Goal: Transaction & Acquisition: Purchase product/service

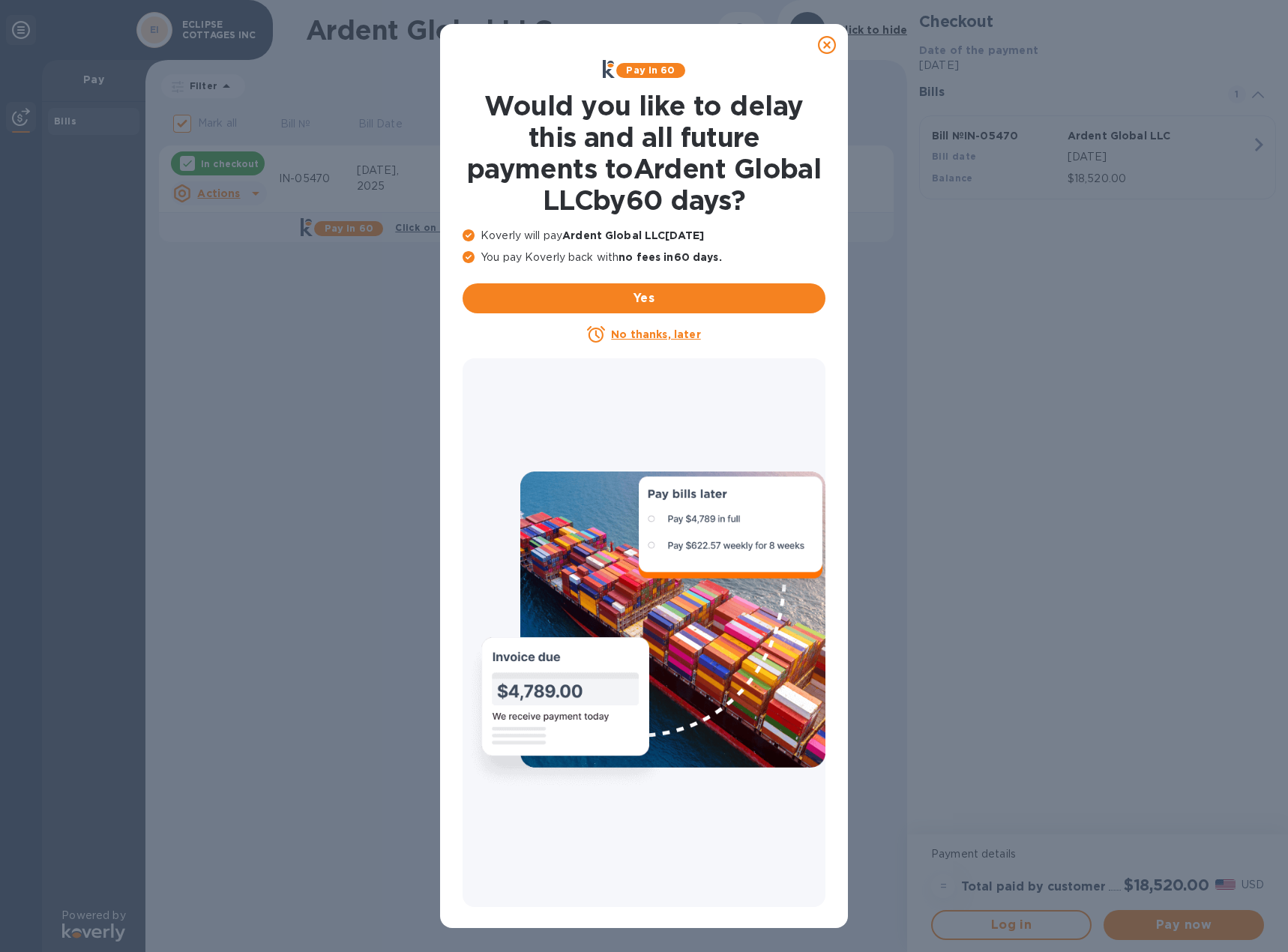
click at [825, 45] on icon at bounding box center [826, 45] width 18 height 18
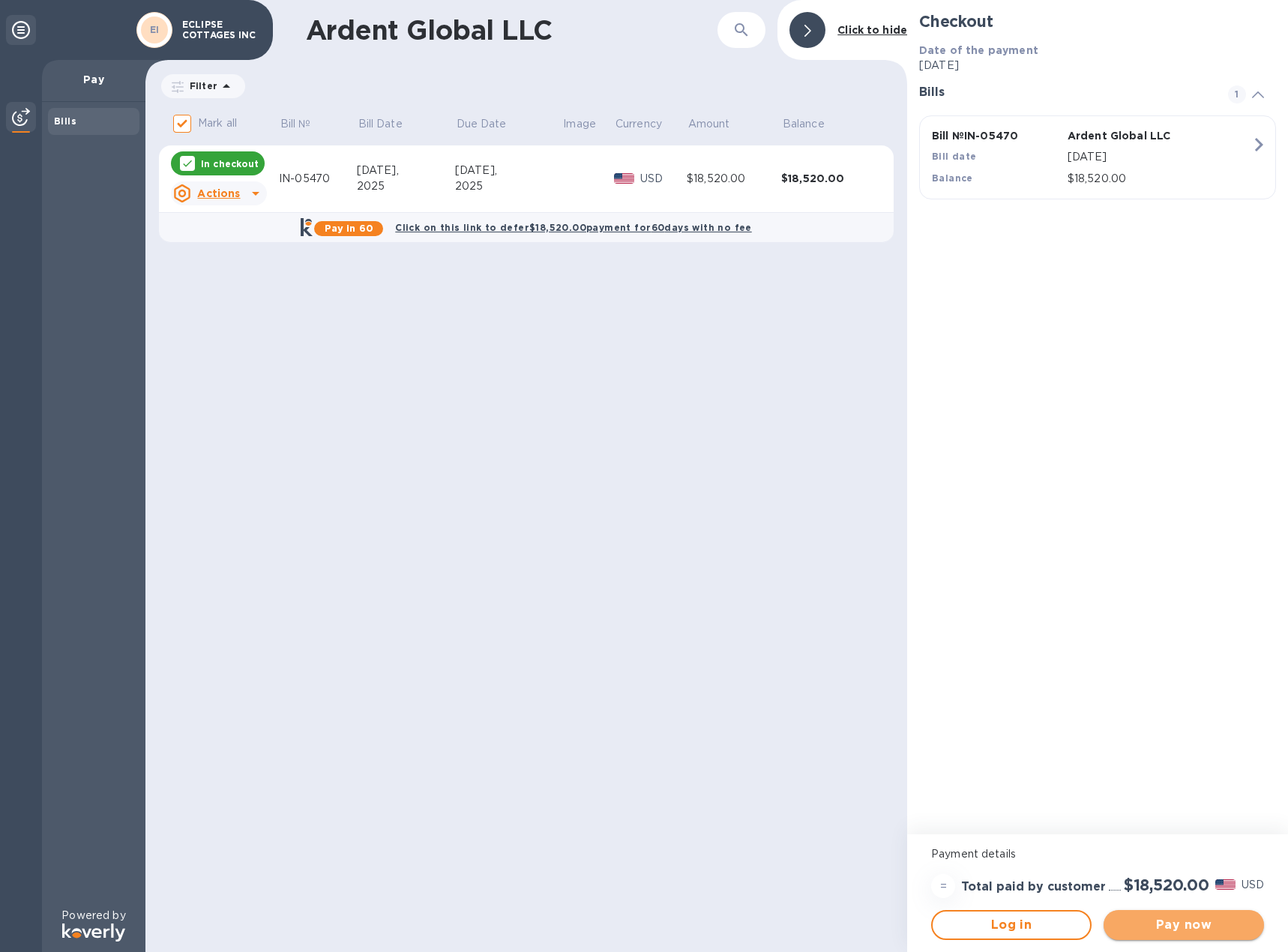
click at [1174, 924] on span "Pay now" at bounding box center [1183, 924] width 136 height 18
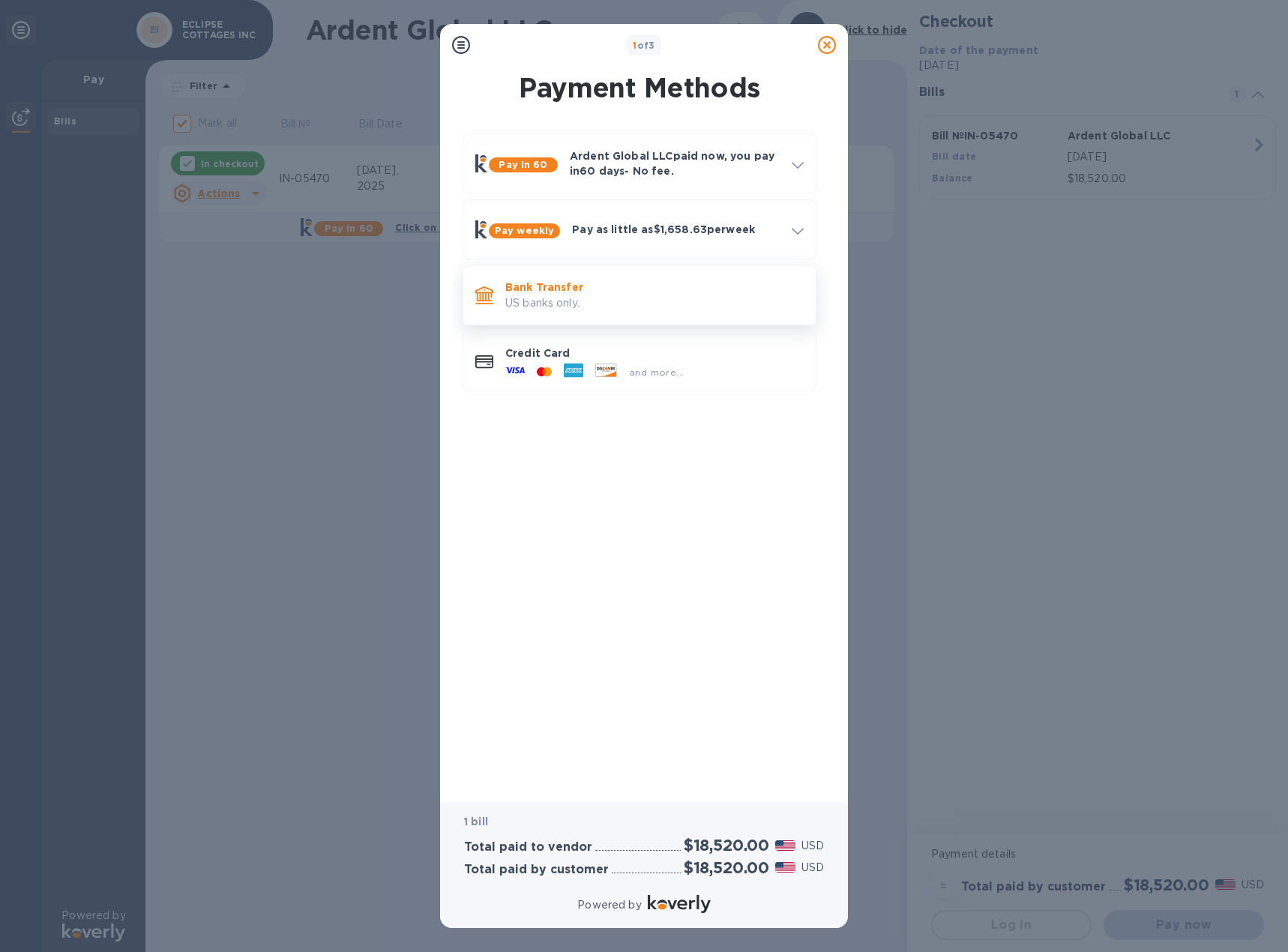
click at [549, 297] on p "US banks only." at bounding box center [654, 303] width 298 height 16
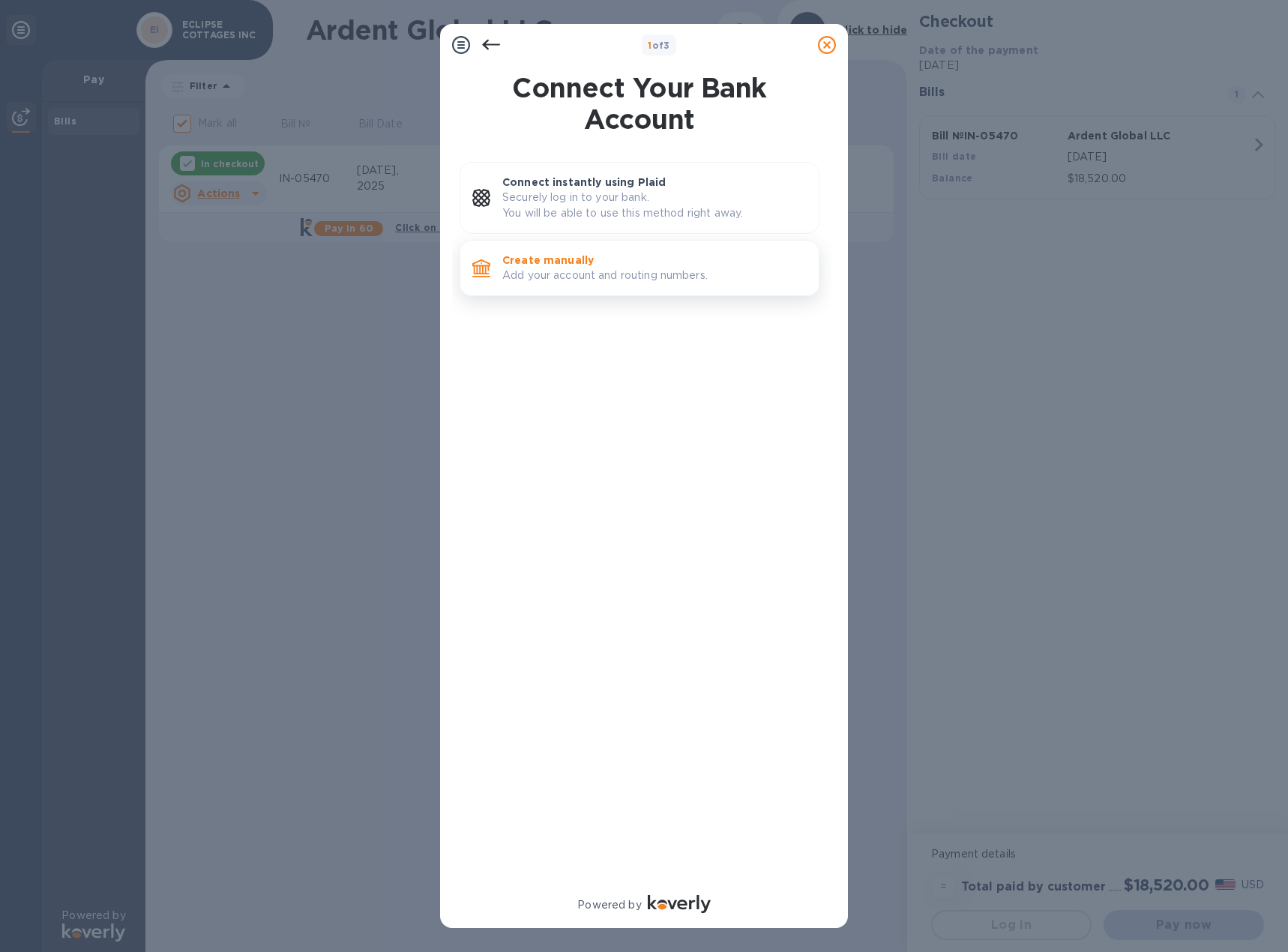
click at [555, 281] on p "Add your account and routing numbers." at bounding box center [654, 275] width 304 height 16
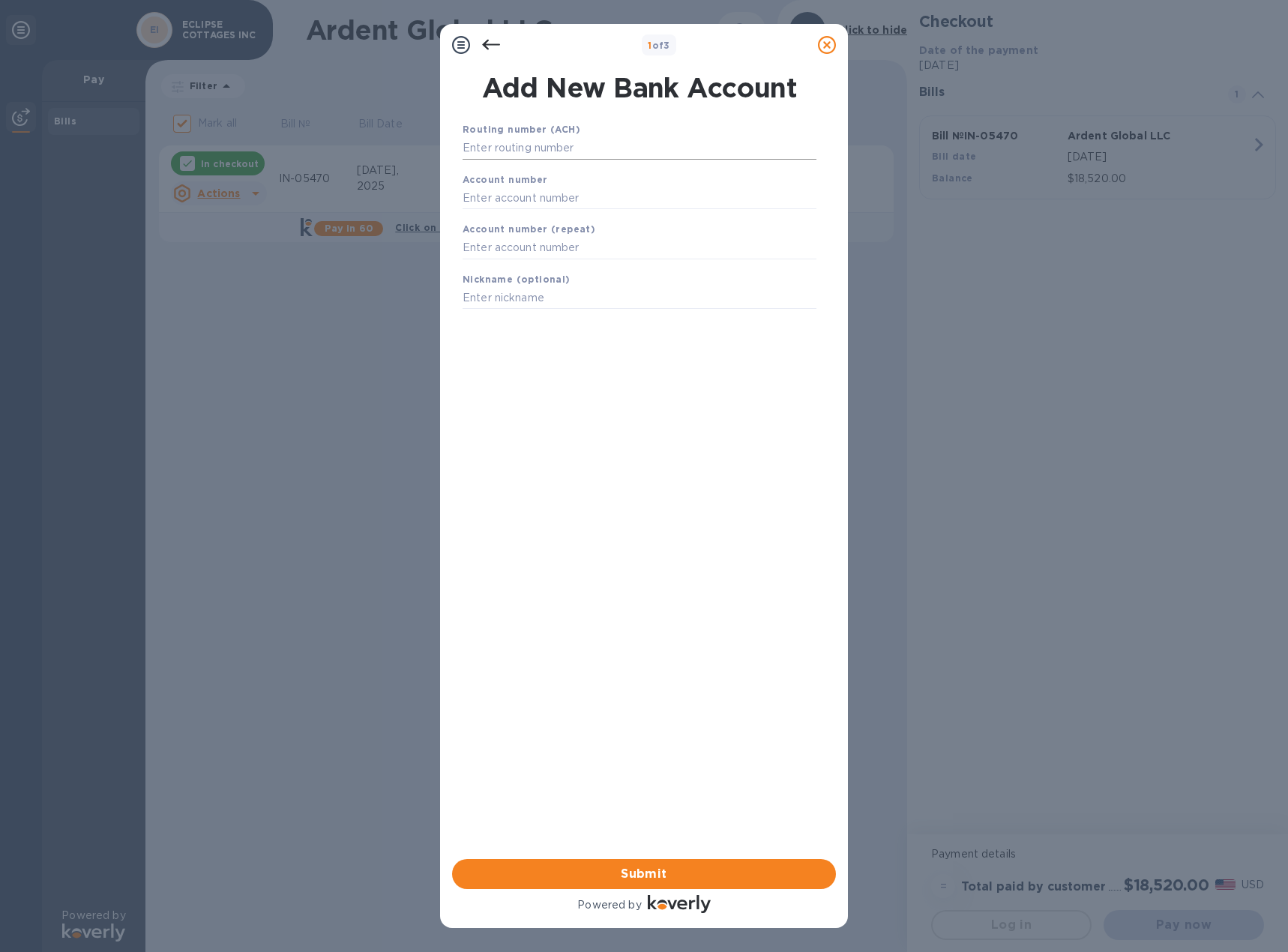
click at [533, 150] on input "text" at bounding box center [639, 148] width 354 height 23
click at [505, 150] on input "053204061" at bounding box center [639, 148] width 354 height 23
drag, startPoint x: 501, startPoint y: 151, endPoint x: 533, endPoint y: 147, distance: 32.2
click at [533, 147] on input "053201061" at bounding box center [639, 148] width 354 height 23
type input "053201607"
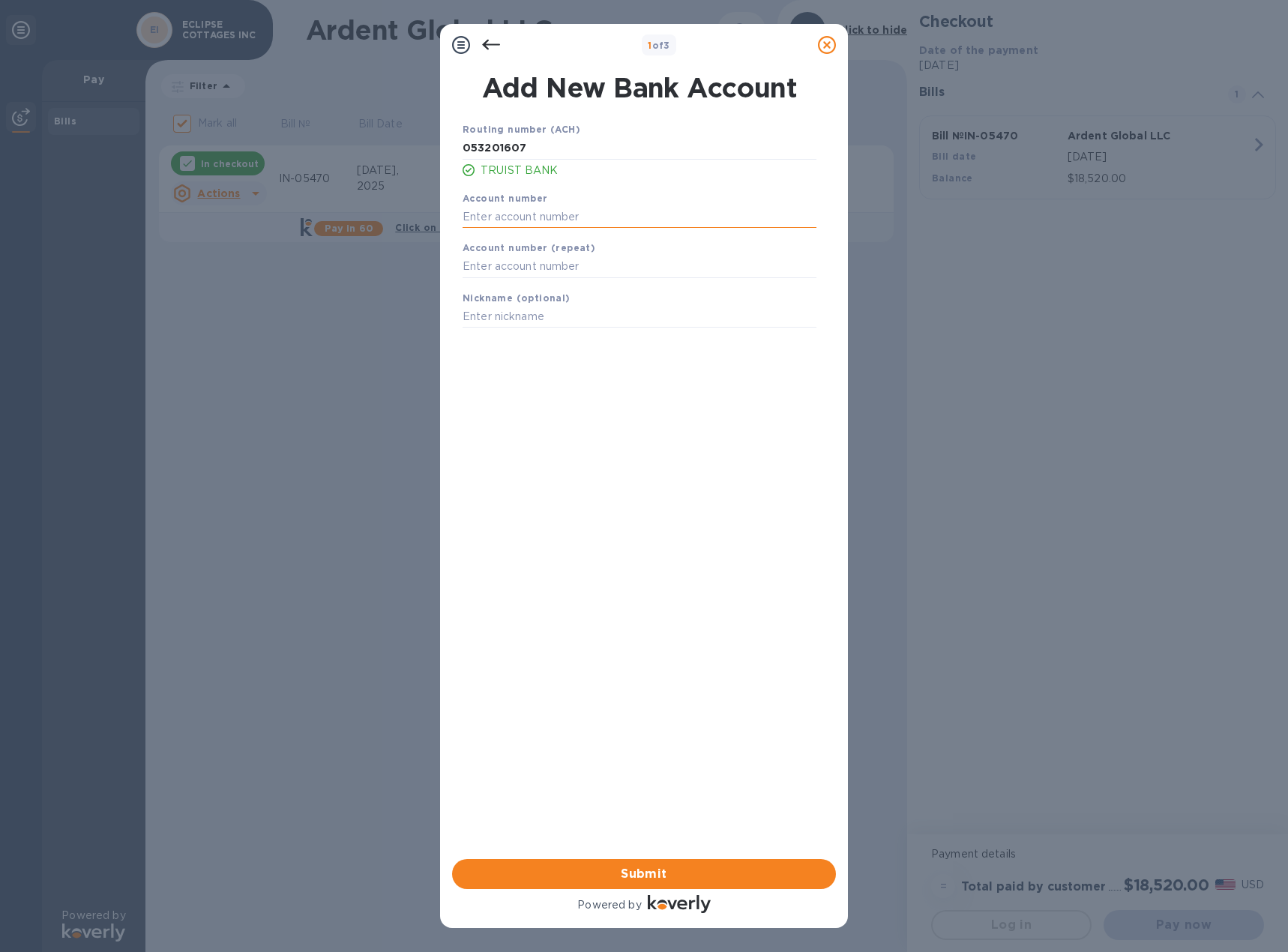
click at [527, 218] on input "text" at bounding box center [639, 217] width 354 height 23
type input "1410021623099"
click at [533, 265] on input "text" at bounding box center [639, 266] width 354 height 23
type input "1410021623099"
click at [530, 311] on input "text" at bounding box center [639, 317] width 354 height 23
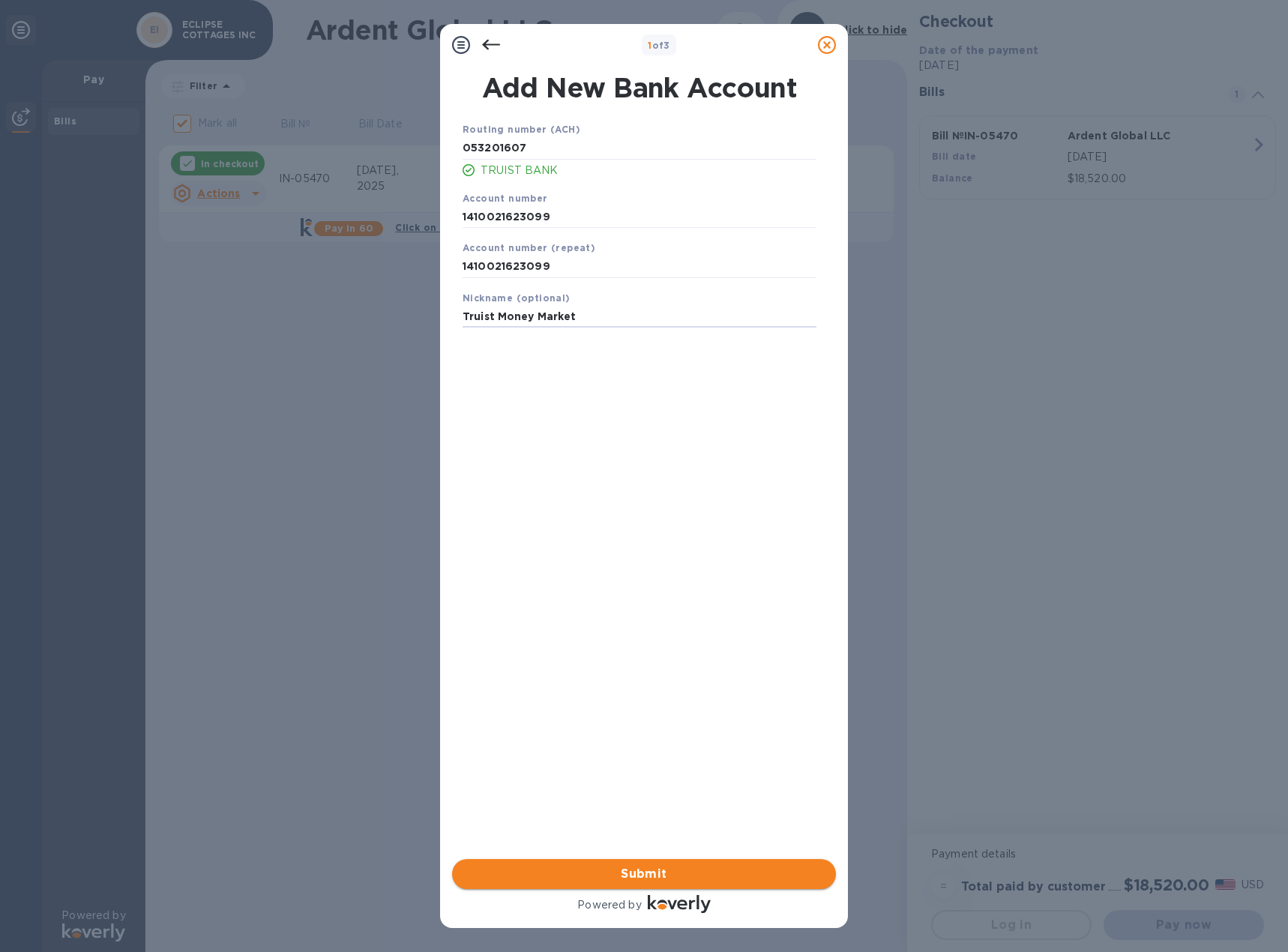
type input "Truist Money Market"
click at [612, 866] on span "Submit" at bounding box center [644, 873] width 359 height 18
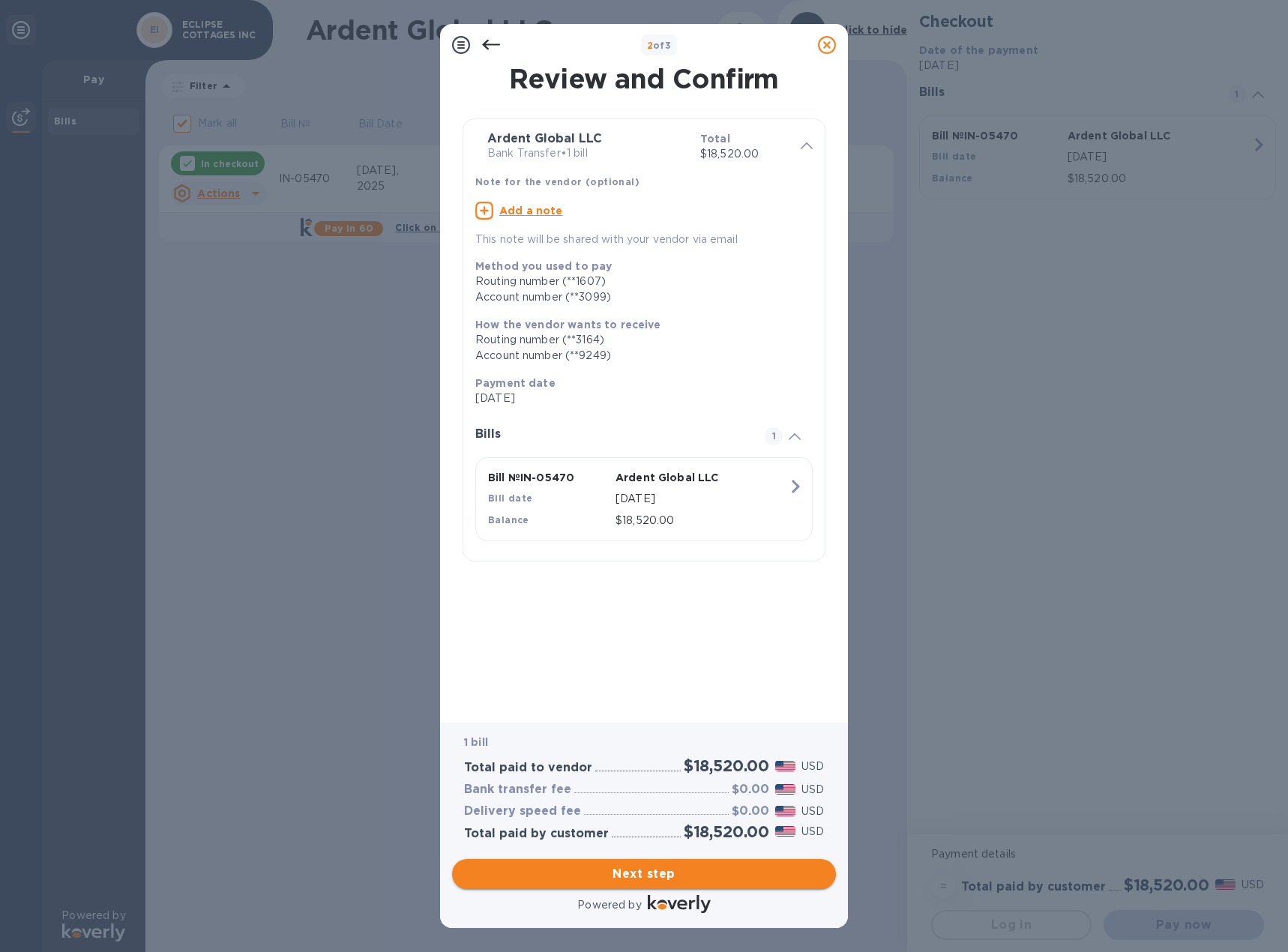
click at [646, 872] on span "Next step" at bounding box center [644, 873] width 359 height 18
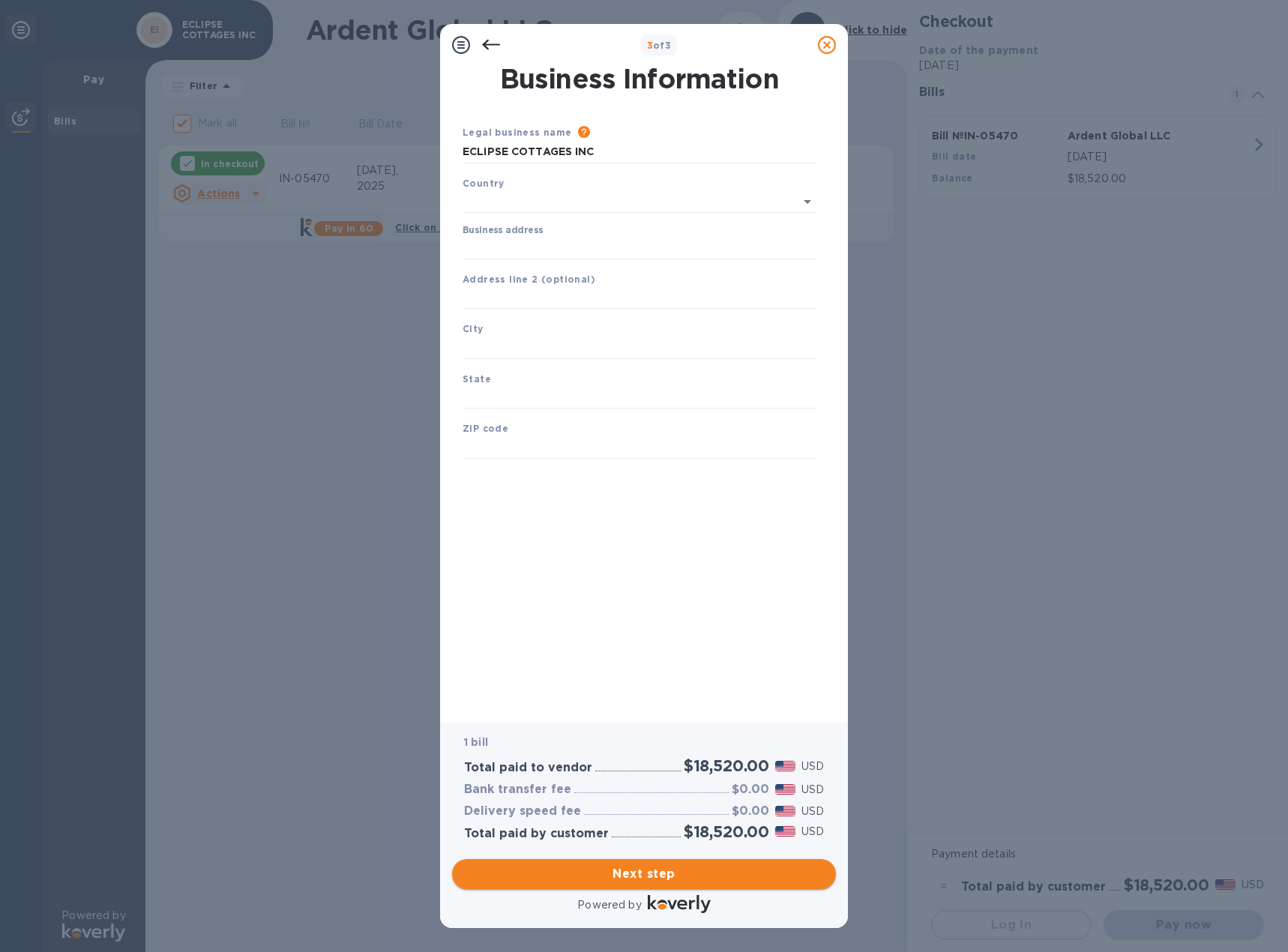
type input "[GEOGRAPHIC_DATA]"
click at [542, 244] on input "Business address" at bounding box center [639, 245] width 354 height 23
type input "[STREET_ADDRESS]"
click at [559, 299] on input "text" at bounding box center [639, 295] width 354 height 23
type input "Ste 6"
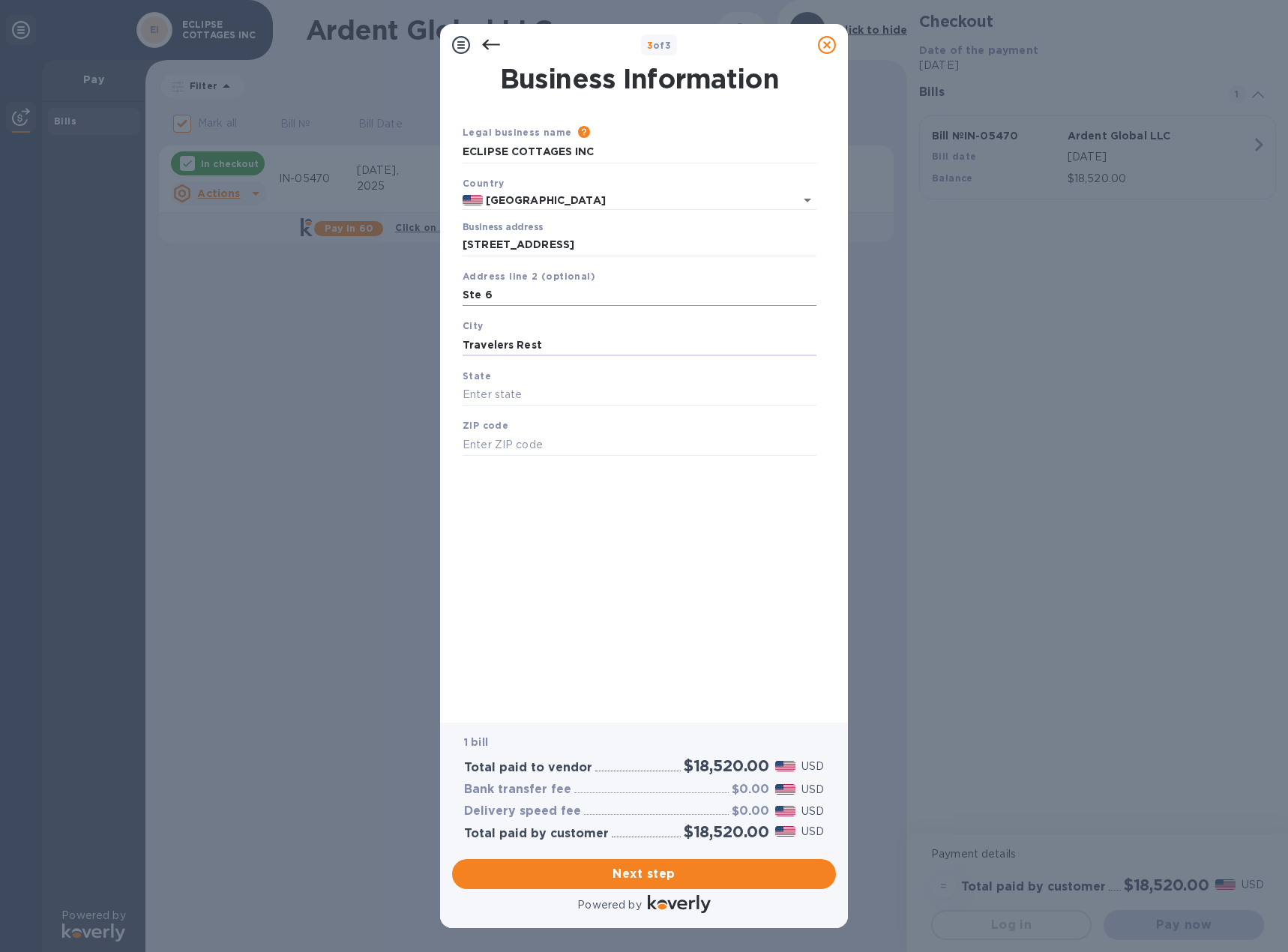
type input "Travelers Rest"
type input "SC"
type input "29690"
click at [633, 877] on span "Next step" at bounding box center [644, 873] width 359 height 18
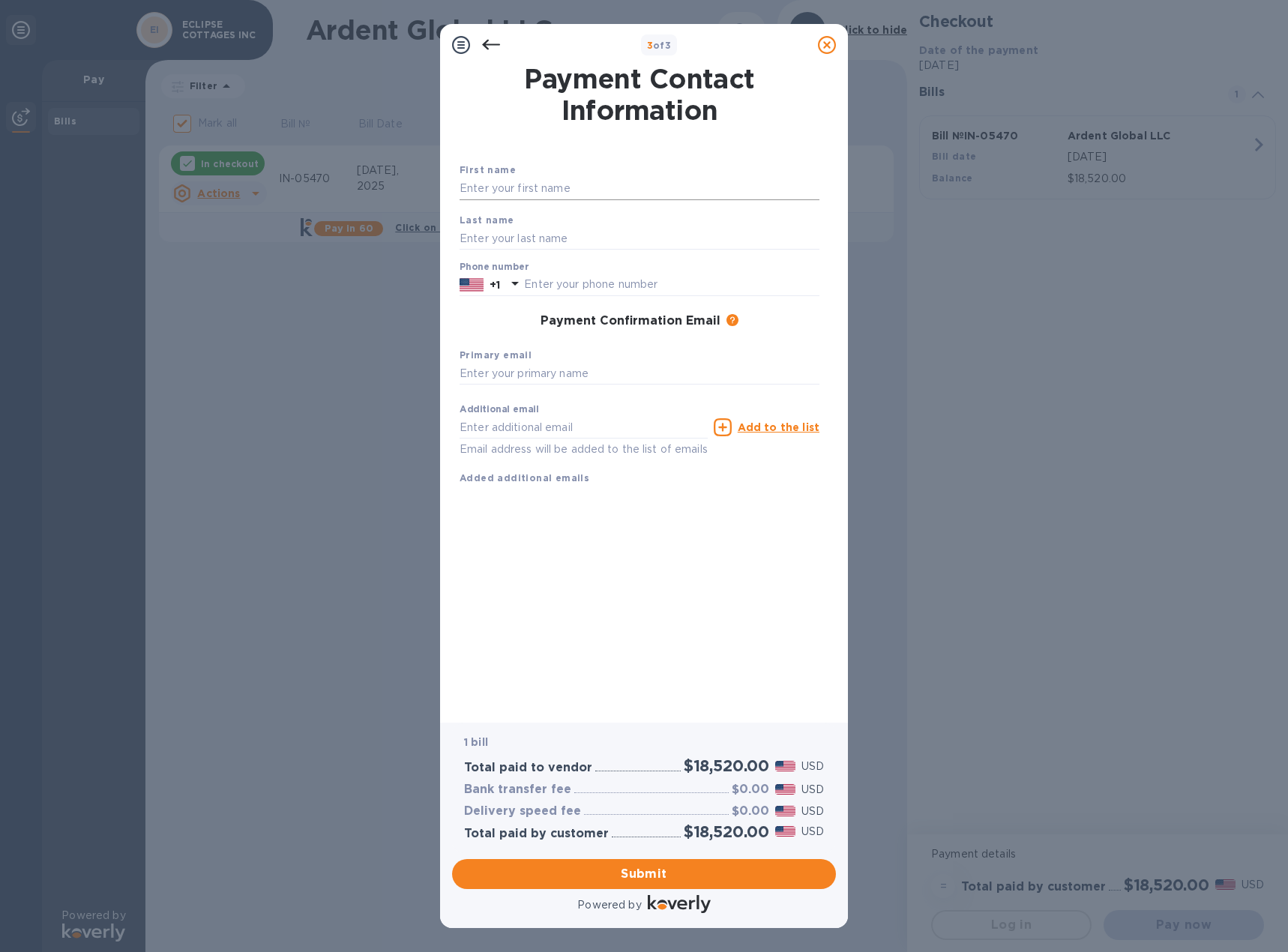
click at [693, 188] on input "text" at bounding box center [639, 188] width 359 height 23
type input "Terra"
type input "[PERSON_NAME]"
type input "8642515136"
type input "[EMAIL_ADDRESS][DOMAIN_NAME]"
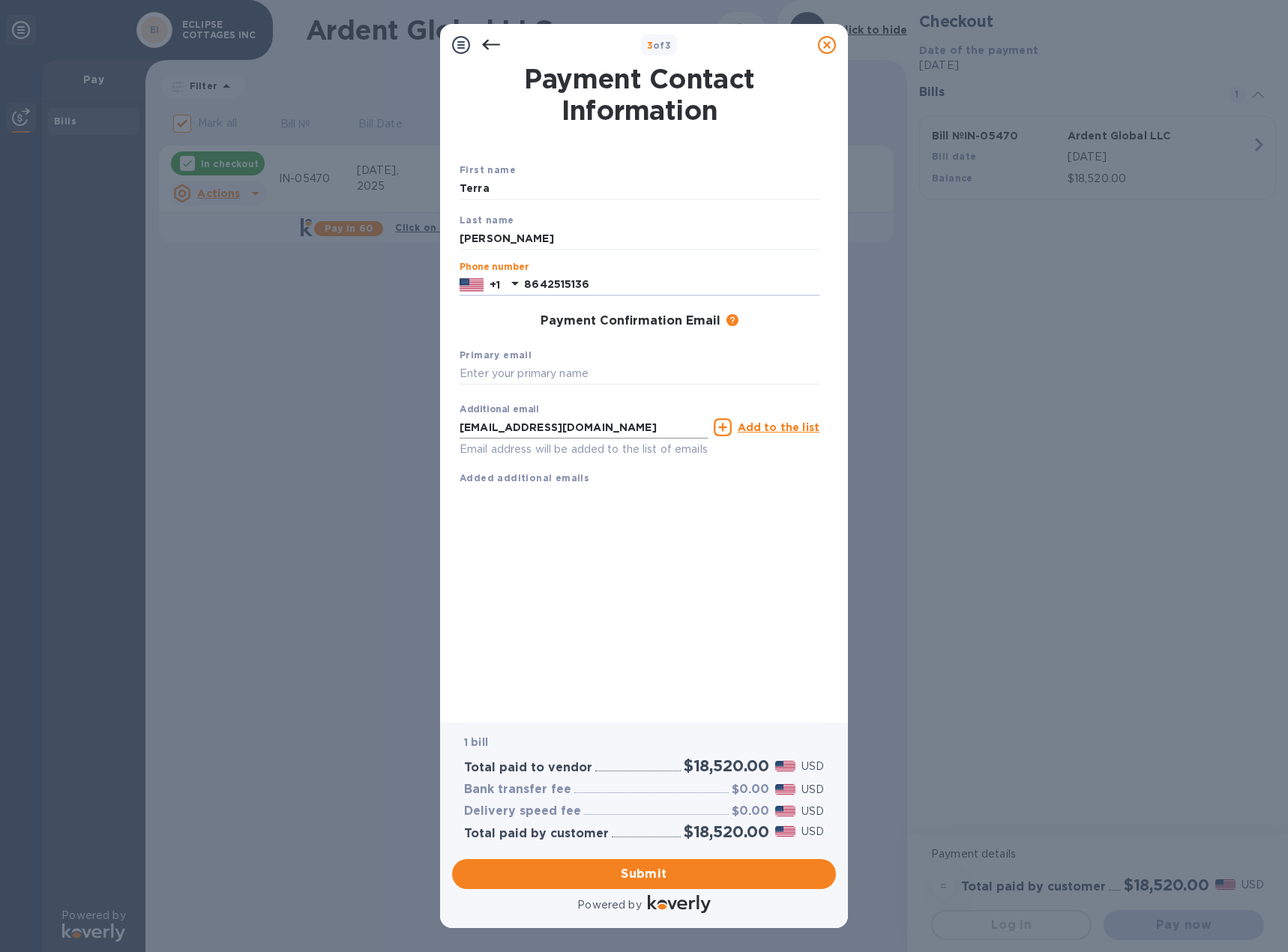
type input "8642515136"
drag, startPoint x: 619, startPoint y: 432, endPoint x: 408, endPoint y: 424, distance: 211.2
click at [408, 424] on div "3 of 3 Payment Contact Information First name Terra Last name [PERSON_NAME] Pho…" at bounding box center [644, 476] width 1288 height 952
click at [488, 378] on input "text" at bounding box center [639, 374] width 359 height 23
paste input "[EMAIL_ADDRESS][DOMAIN_NAME]"
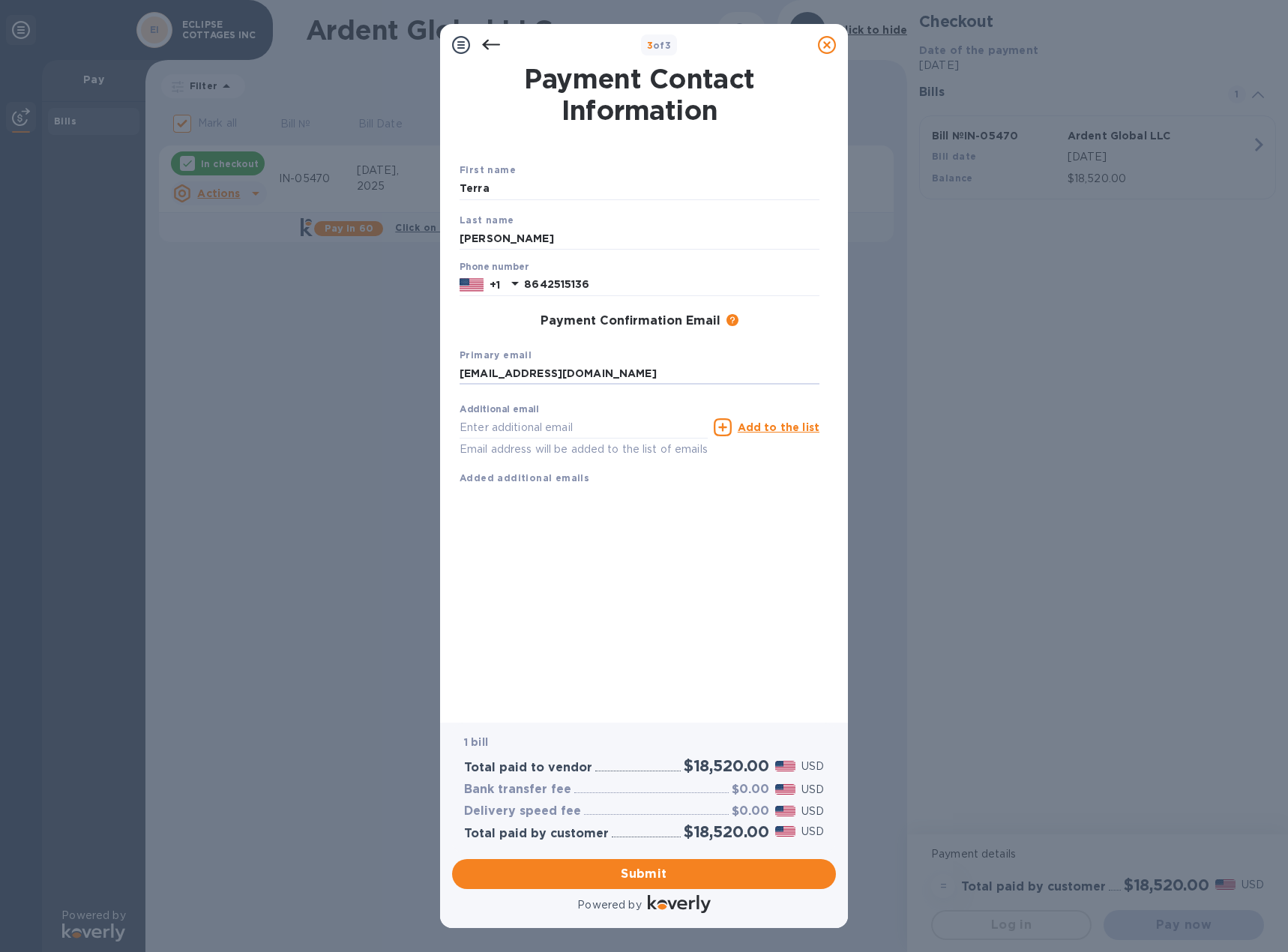
type input "[EMAIL_ADDRESS][DOMAIN_NAME]"
click at [633, 510] on div "First name Terra Last name [PERSON_NAME] Phone number [PHONE_NUMBER] Payment Co…" at bounding box center [639, 335] width 359 height 348
click at [658, 872] on span "Submit" at bounding box center [644, 873] width 359 height 18
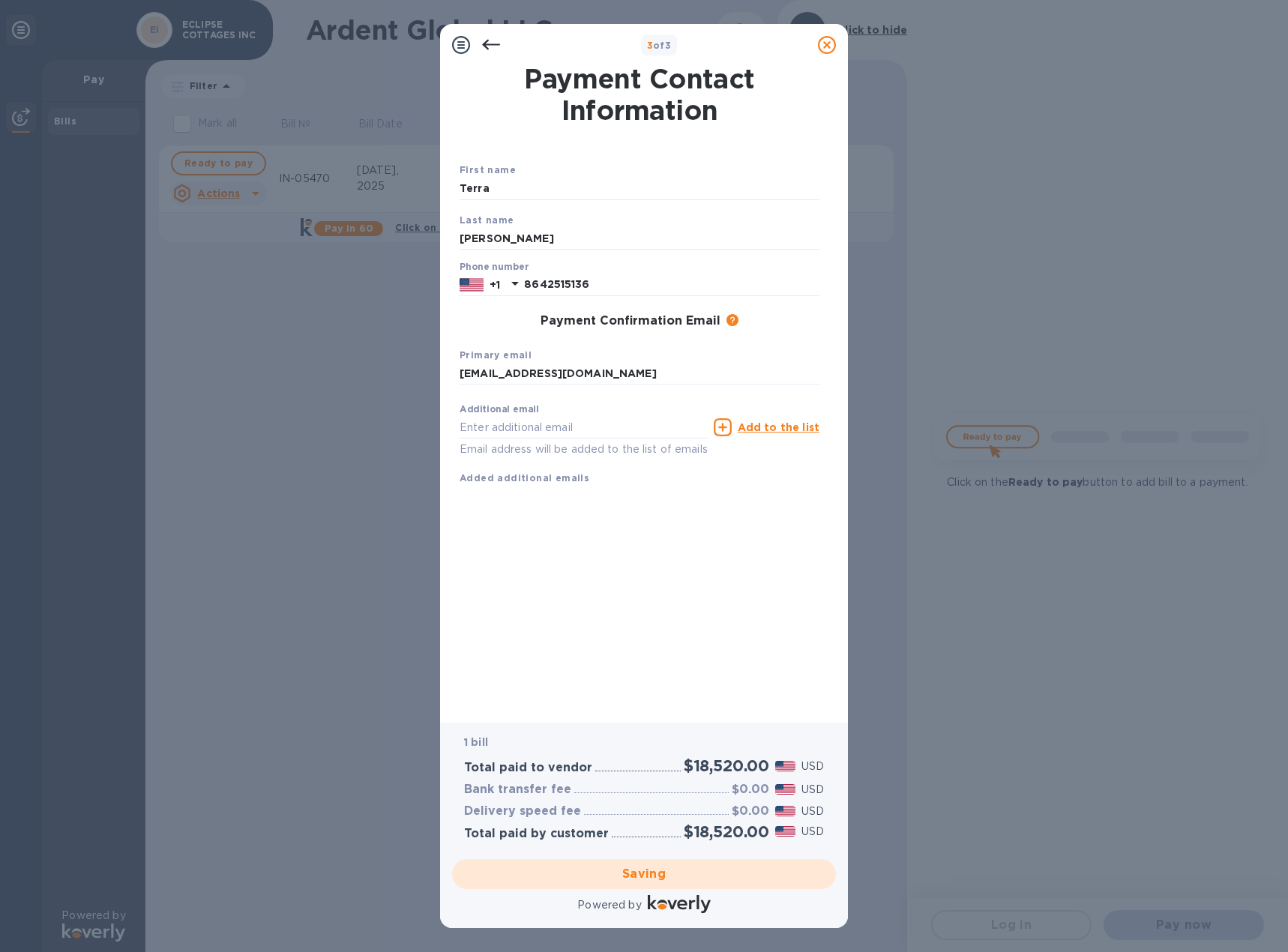
checkbox input "false"
